Goal: Entertainment & Leisure: Consume media (video, audio)

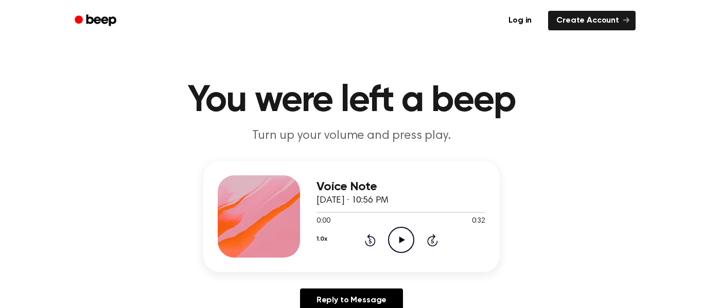
click at [403, 245] on icon "Play Audio" at bounding box center [401, 240] width 26 height 26
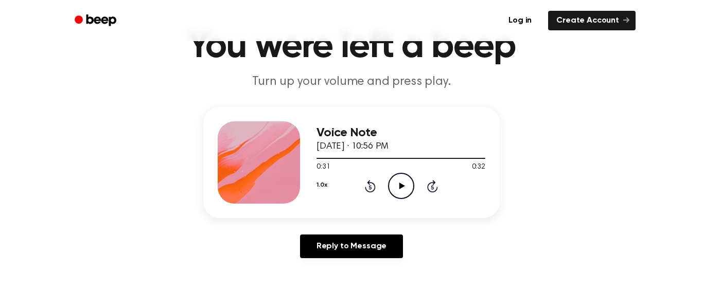
scroll to position [55, 0]
click at [401, 184] on icon at bounding box center [402, 185] width 6 height 7
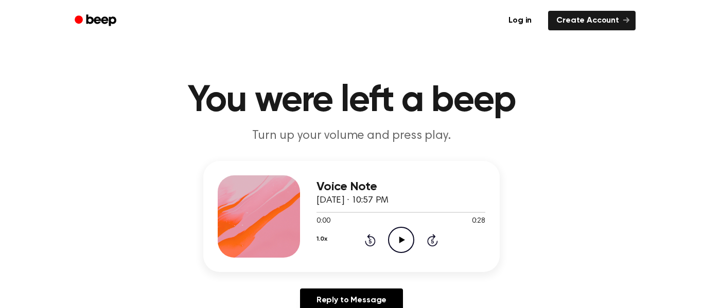
click at [398, 232] on icon "Play Audio" at bounding box center [401, 240] width 26 height 26
click at [403, 236] on icon "Play Audio" at bounding box center [401, 240] width 26 height 26
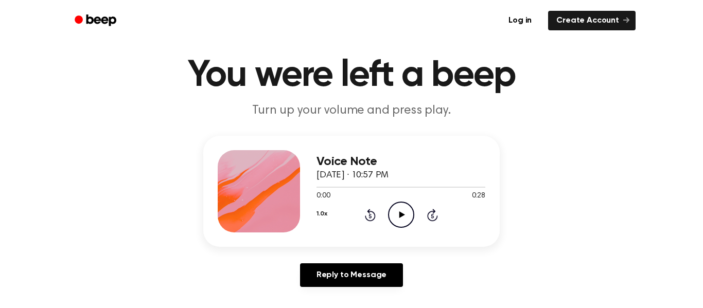
scroll to position [57, 0]
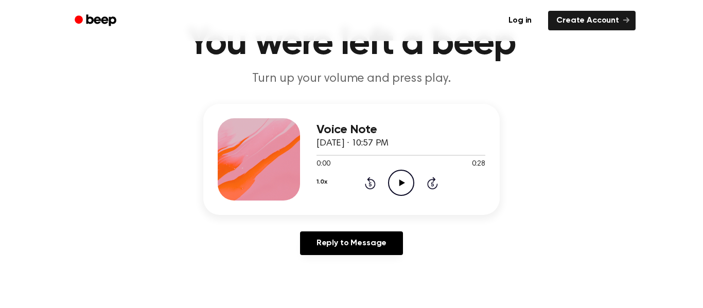
click at [395, 179] on icon "Play Audio" at bounding box center [401, 183] width 26 height 26
